Goal: Information Seeking & Learning: Learn about a topic

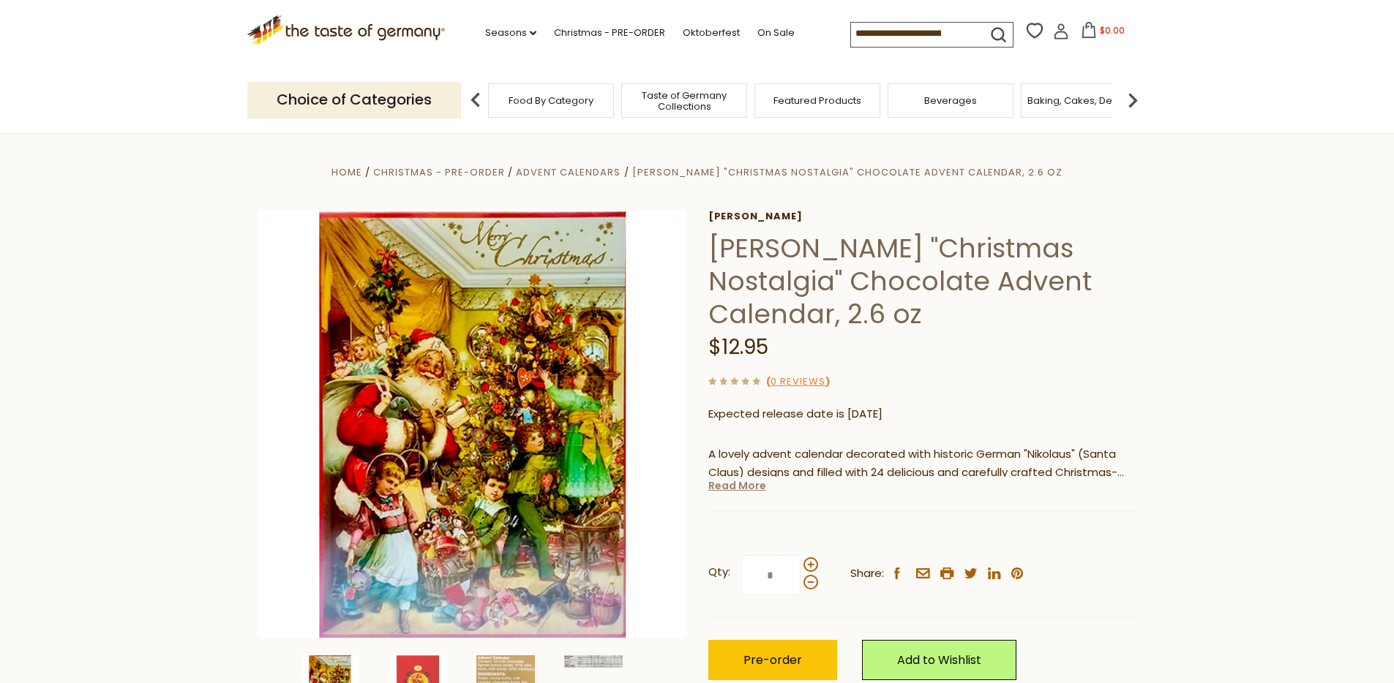
click at [746, 487] on link "Read More" at bounding box center [737, 485] width 58 height 15
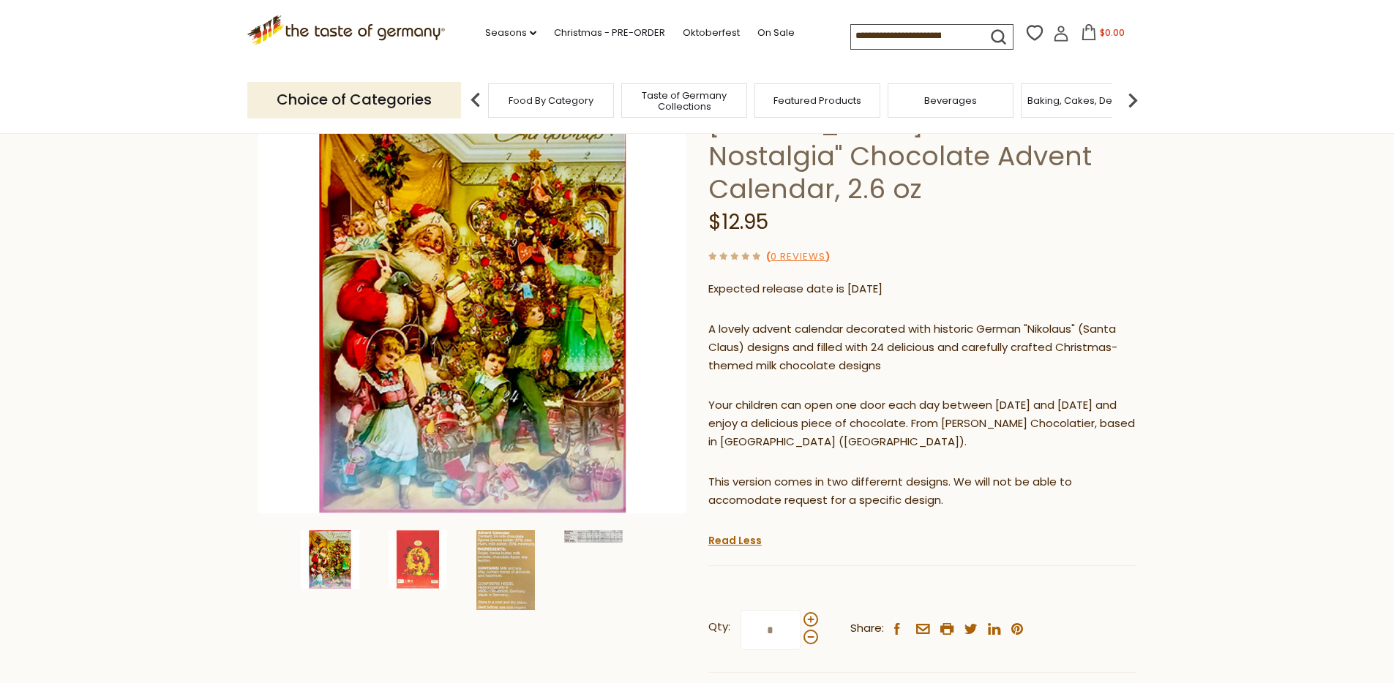
scroll to position [1, 0]
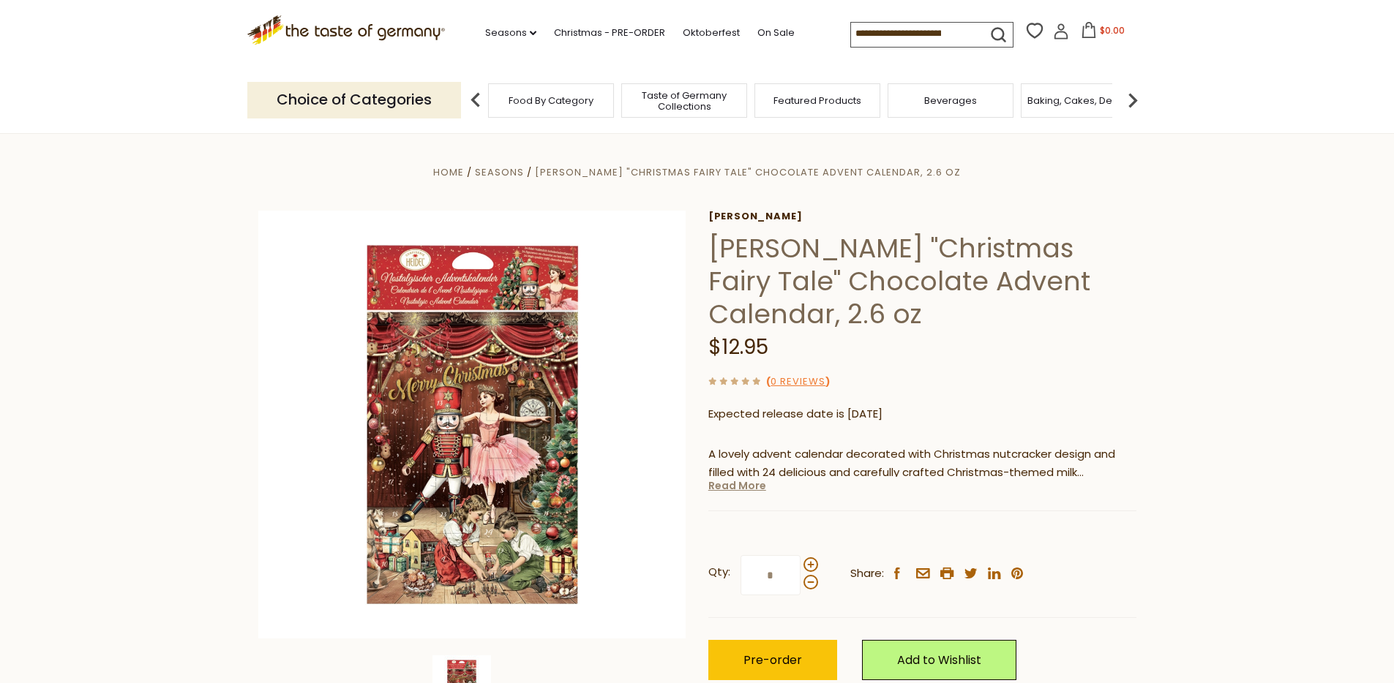
click at [755, 483] on link "Read More" at bounding box center [737, 485] width 58 height 15
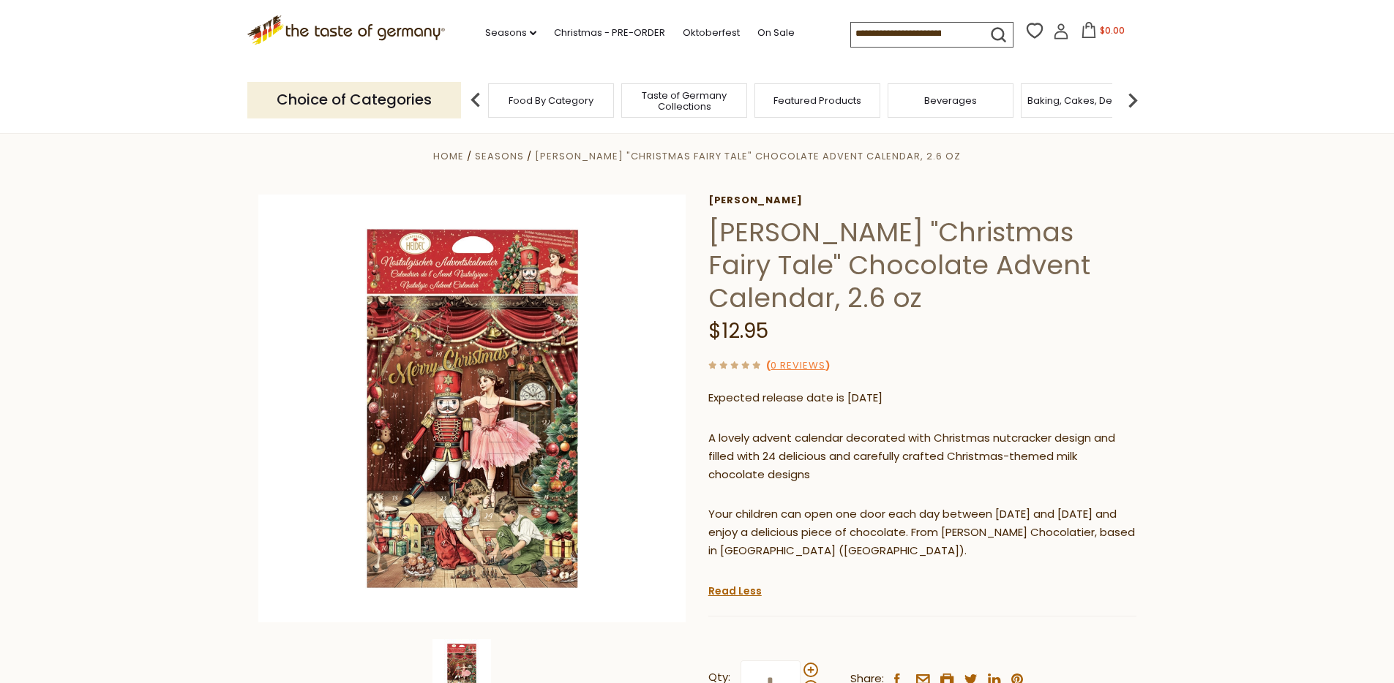
scroll to position [19, 0]
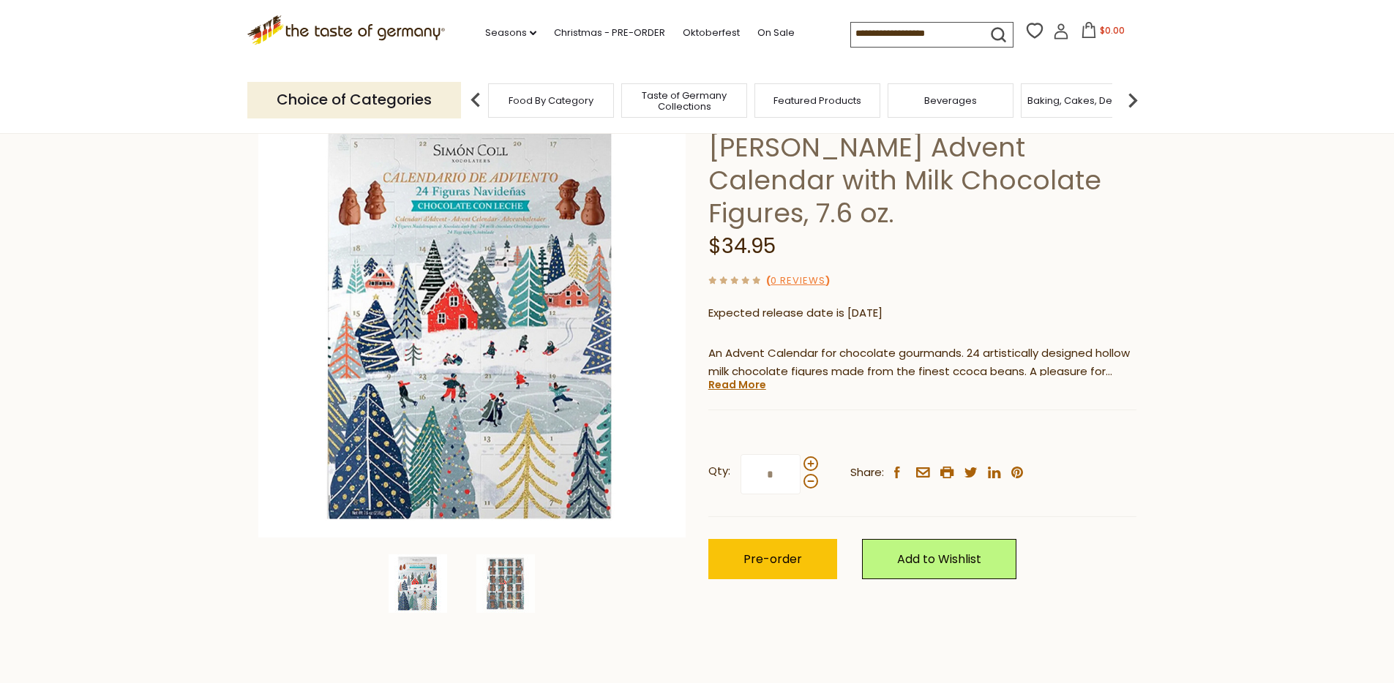
scroll to position [124, 0]
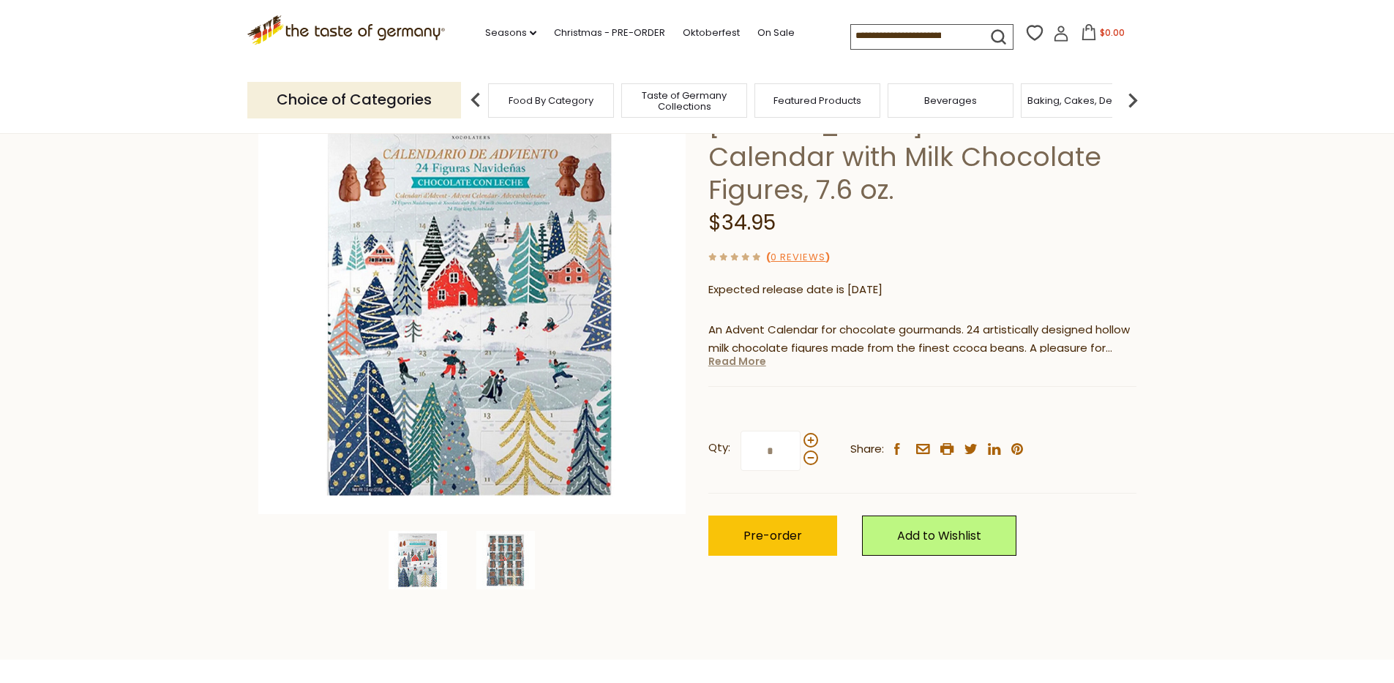
click at [756, 361] on link "Read More" at bounding box center [737, 361] width 58 height 15
